Goal: Navigation & Orientation: Find specific page/section

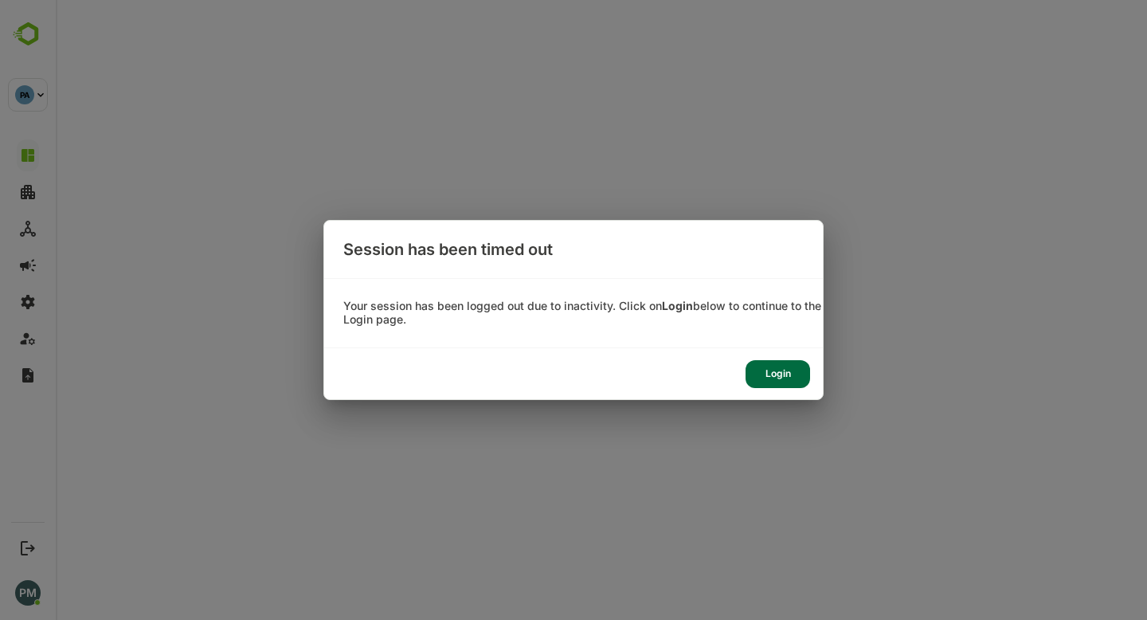
click at [761, 365] on div "Login" at bounding box center [778, 374] width 65 height 28
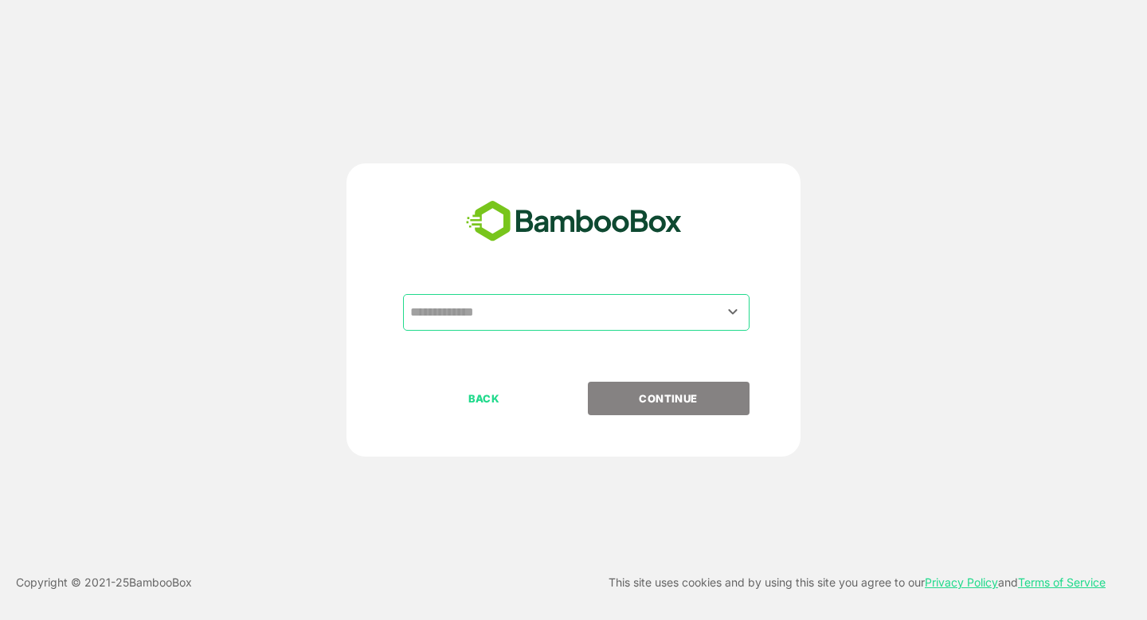
click at [561, 328] on div "​" at bounding box center [576, 312] width 347 height 37
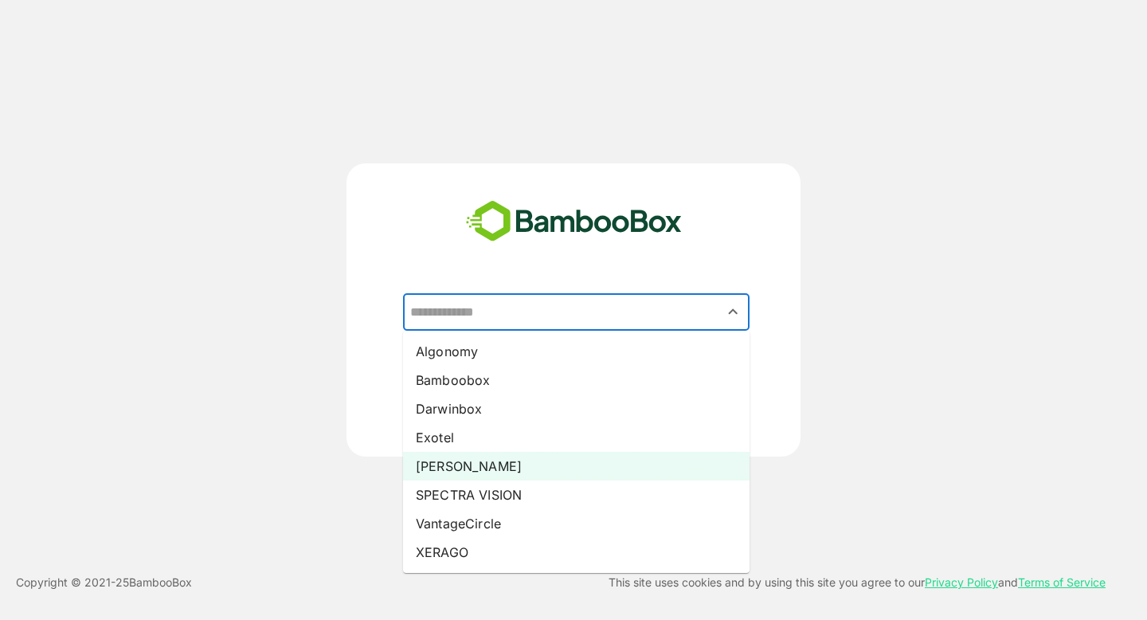
click at [534, 467] on li "[PERSON_NAME]" at bounding box center [576, 466] width 347 height 29
type input "*****"
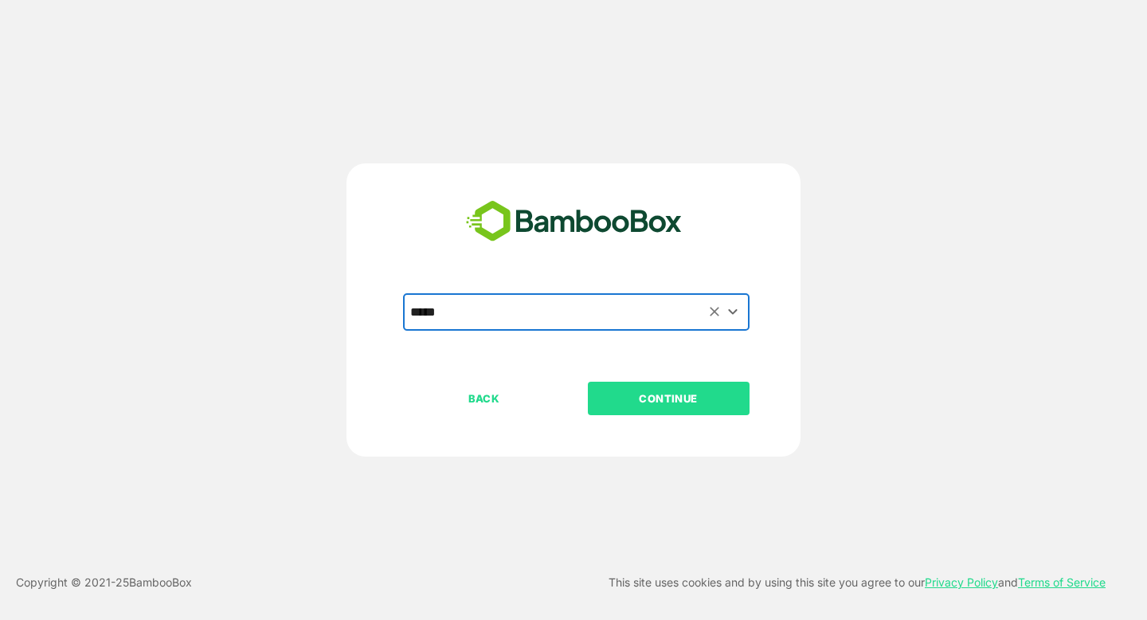
click at [654, 398] on p "CONTINUE" at bounding box center [668, 399] width 159 height 18
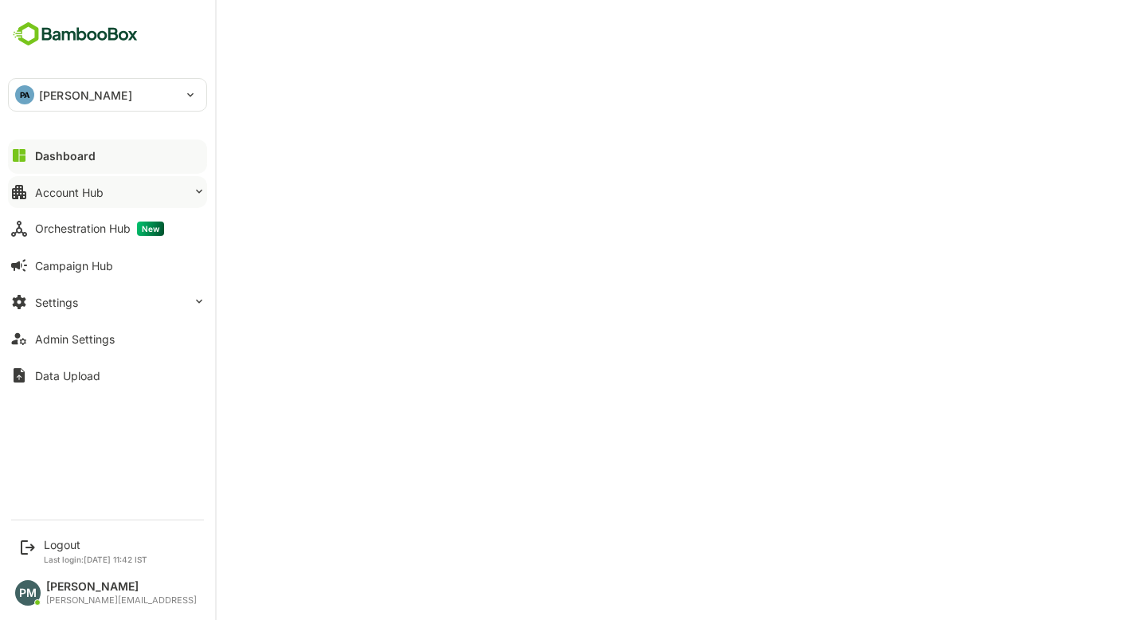
click at [137, 189] on button "Account Hub" at bounding box center [107, 192] width 199 height 32
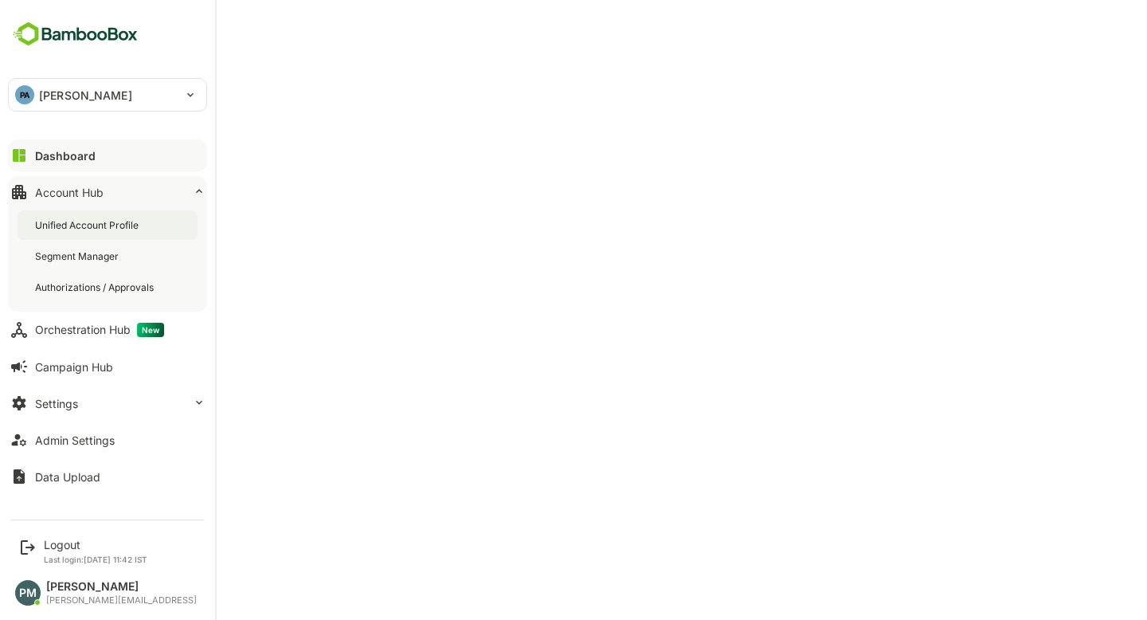
click at [137, 227] on div "Unified Account Profile" at bounding box center [88, 225] width 107 height 14
click at [78, 145] on button "Dashboard" at bounding box center [107, 155] width 199 height 32
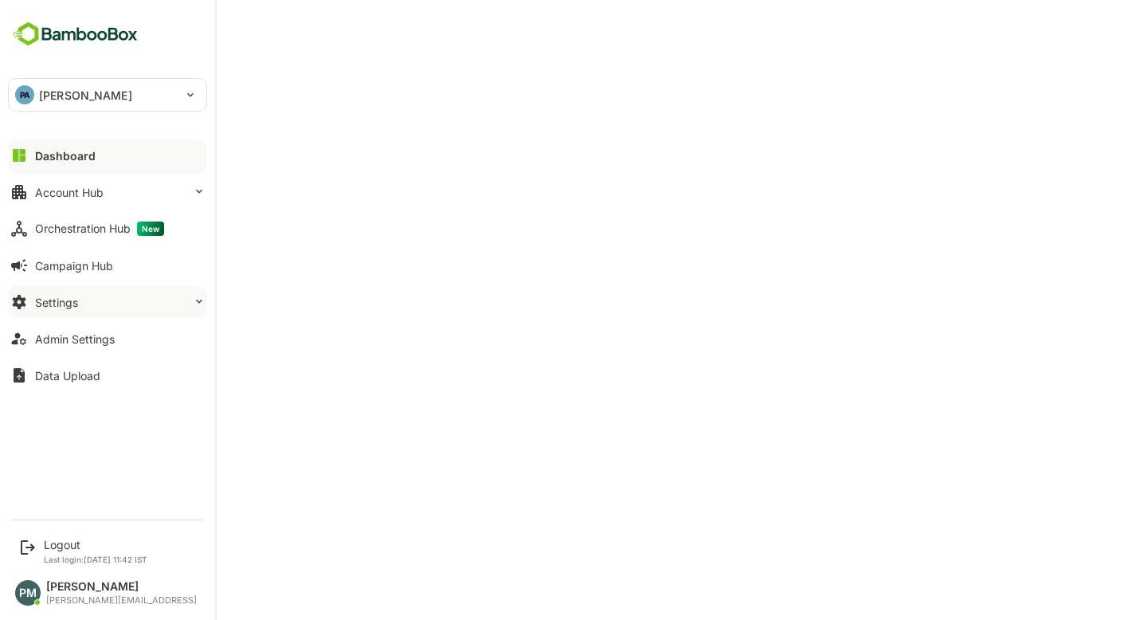
click at [104, 300] on button "Settings" at bounding box center [107, 302] width 199 height 32
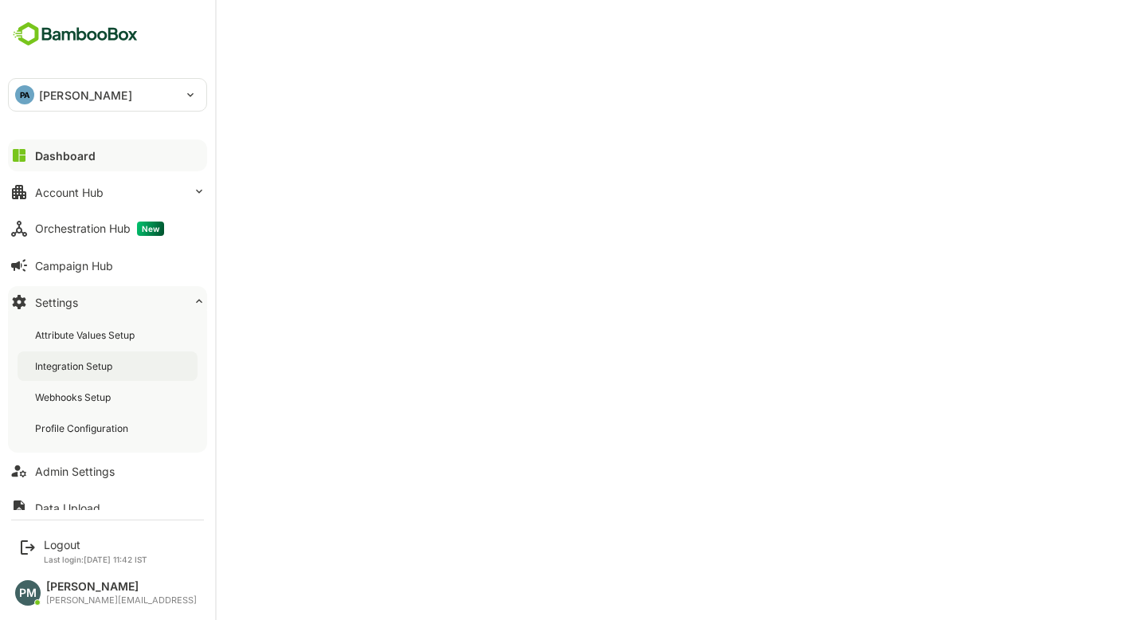
click at [107, 355] on div "Integration Setup" at bounding box center [108, 365] width 180 height 29
click at [57, 158] on div "Dashboard" at bounding box center [63, 156] width 57 height 14
